Goal: Use online tool/utility

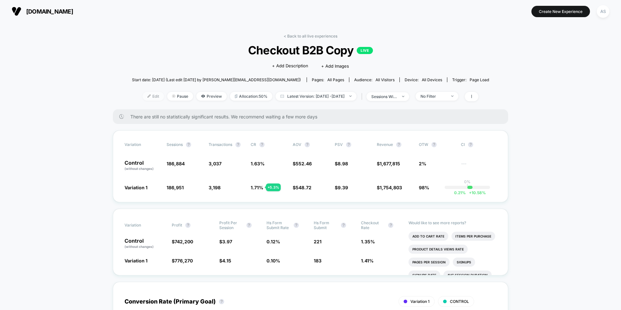
click at [148, 96] on img at bounding box center [149, 95] width 3 height 3
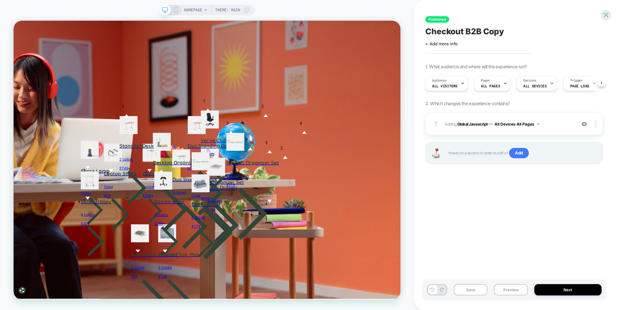
scroll to position [0, 0]
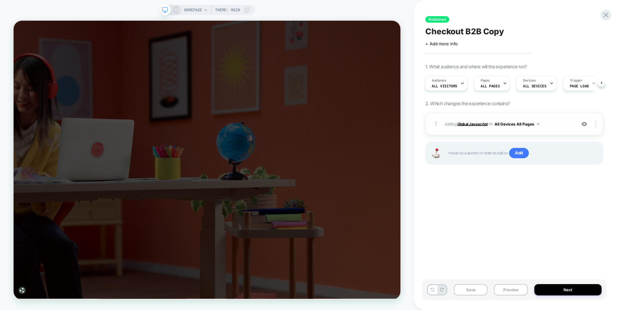
click at [471, 124] on b "Global Javascript" at bounding box center [473, 123] width 30 height 5
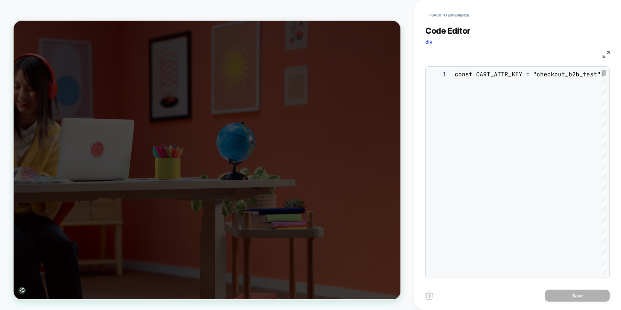
scroll to position [87, 0]
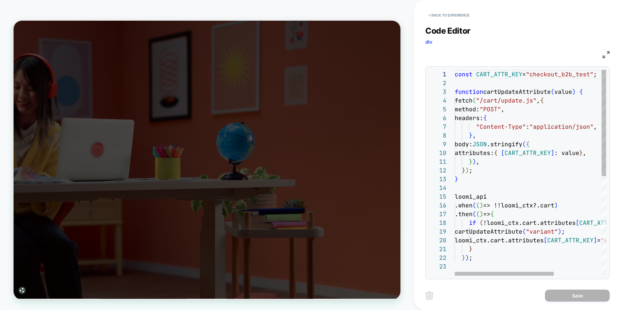
click at [549, 70] on div "const CART_ATTR_KEY = "checkout_b2b_test" ; function cartUpdateAttribute ( valu…" at bounding box center [567, 269] width 225 height 398
click at [548, 75] on div "const CART_ATTR_KEY = "checkout_b2b_test" ; function cartUpdateAttribute ( valu…" at bounding box center [567, 269] width 225 height 398
